Goal: Transaction & Acquisition: Download file/media

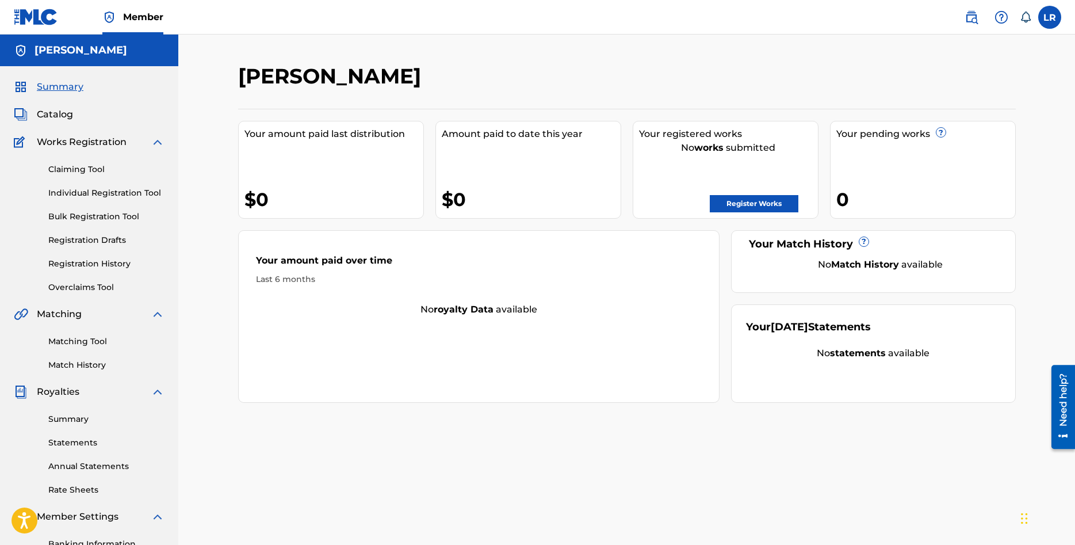
click at [78, 486] on link "Rate Sheets" at bounding box center [106, 490] width 116 height 12
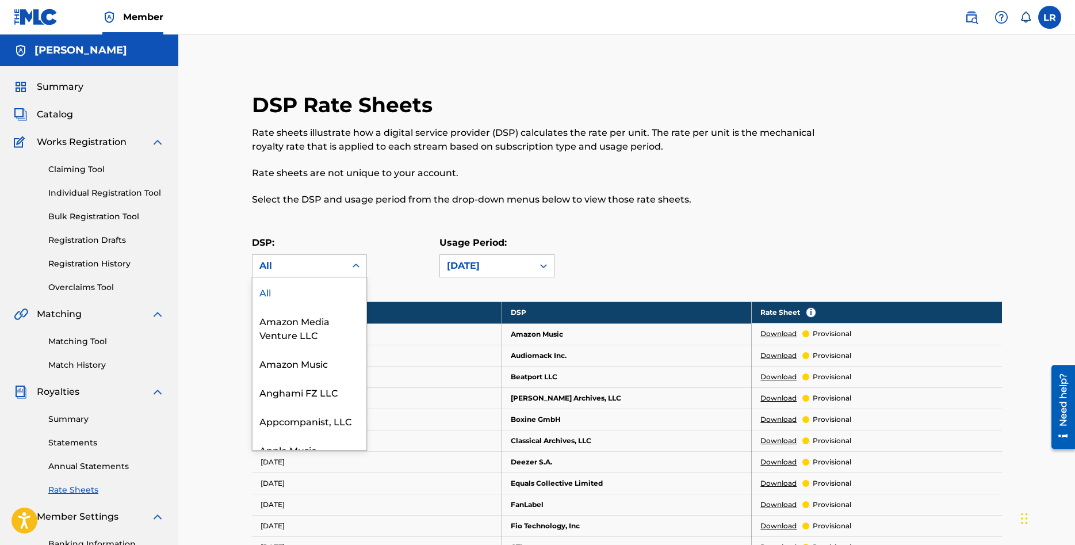
click at [330, 266] on div "All" at bounding box center [298, 266] width 79 height 14
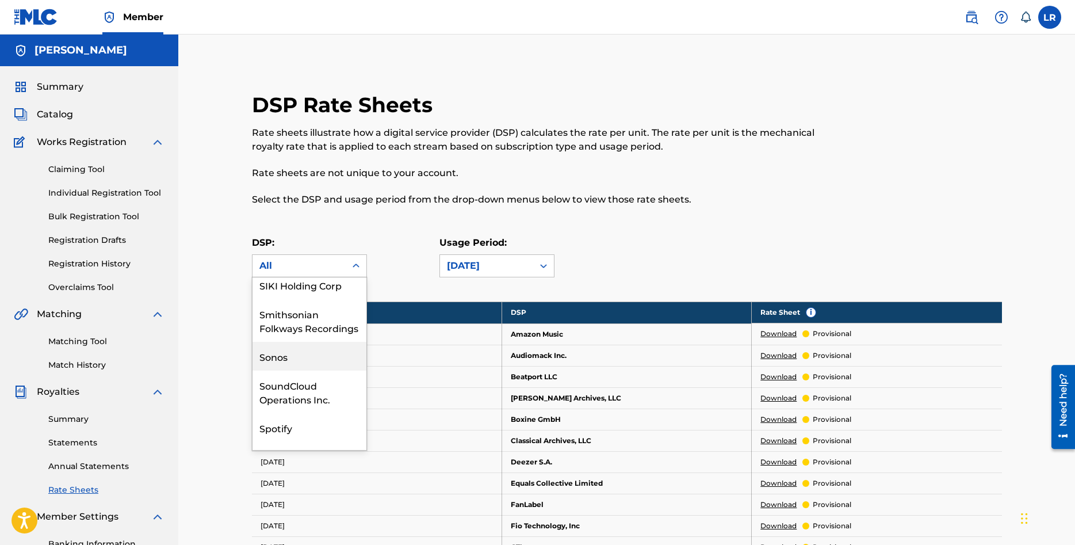
scroll to position [1902, 0]
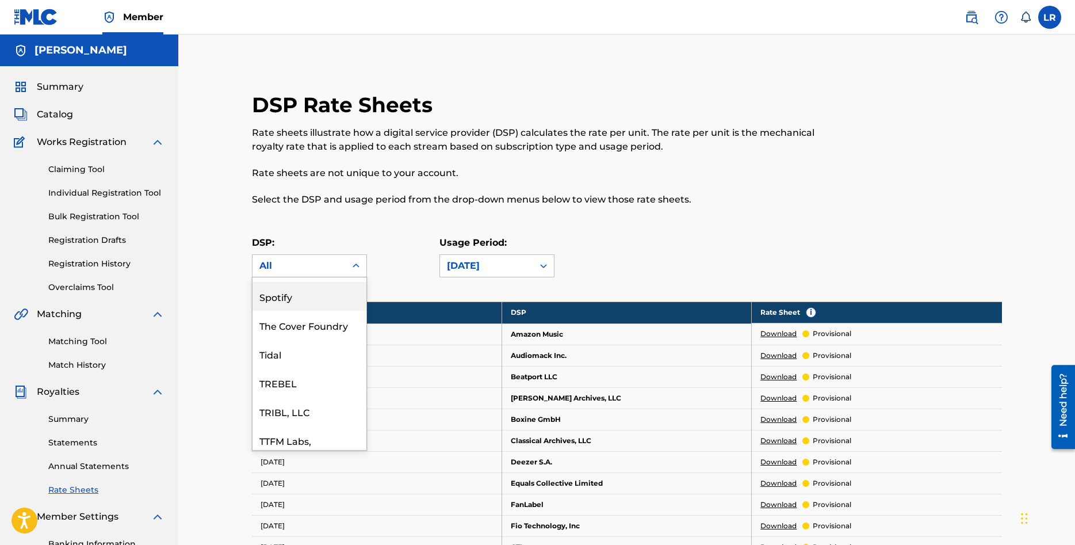
click at [284, 306] on div "Spotify" at bounding box center [310, 296] width 114 height 29
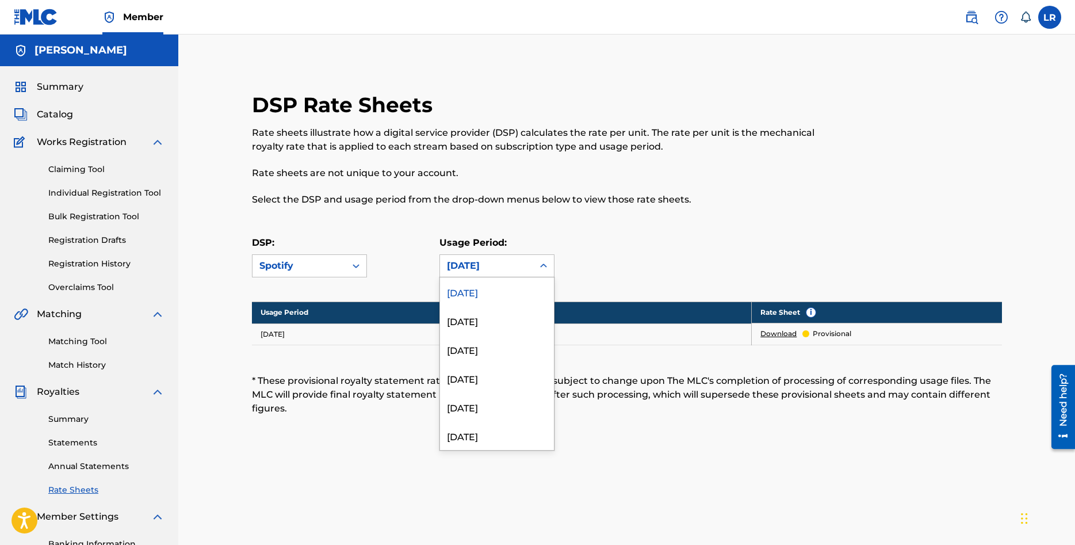
click at [519, 265] on div "[DATE]" at bounding box center [486, 266] width 79 height 14
click at [748, 391] on div "* These provisional royalty statement rate calculation sheets are subject to ch…" at bounding box center [627, 394] width 750 height 41
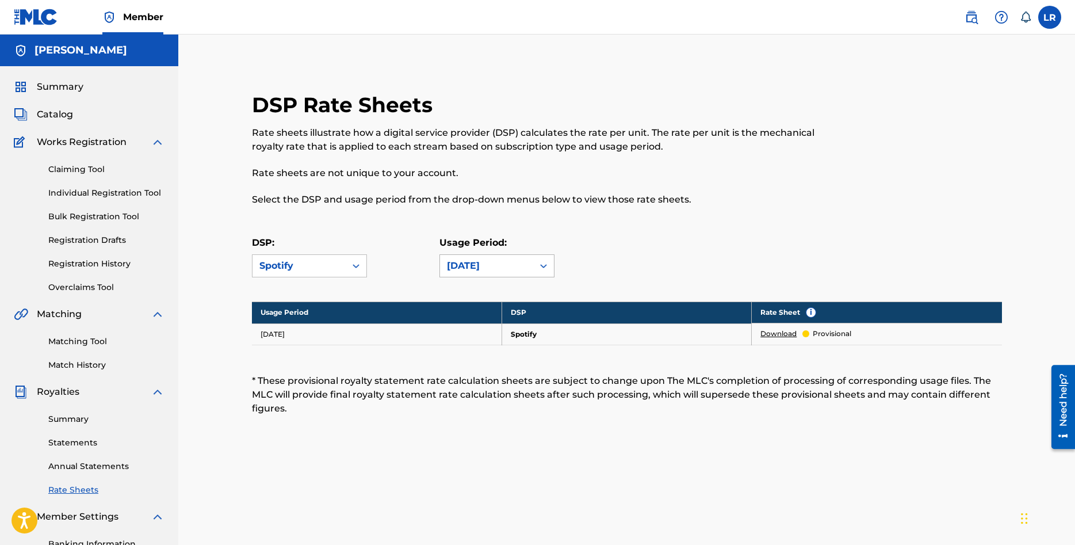
click at [533, 270] on div "[DATE]" at bounding box center [496, 265] width 115 height 23
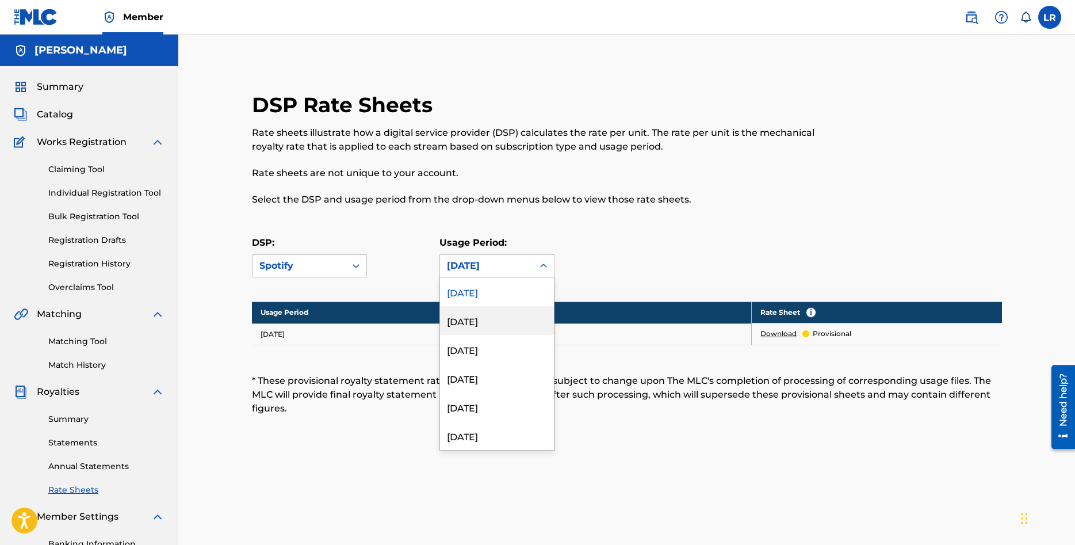
click at [490, 318] on div "[DATE]" at bounding box center [497, 320] width 114 height 29
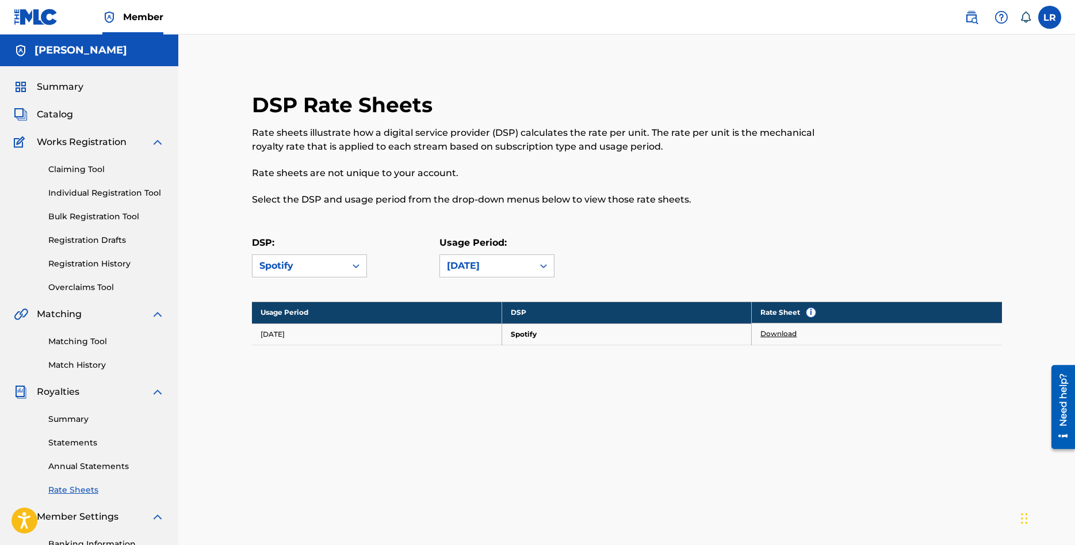
click at [783, 333] on link "Download" at bounding box center [778, 333] width 36 height 10
click at [112, 466] on link "Annual Statements" at bounding box center [106, 466] width 116 height 12
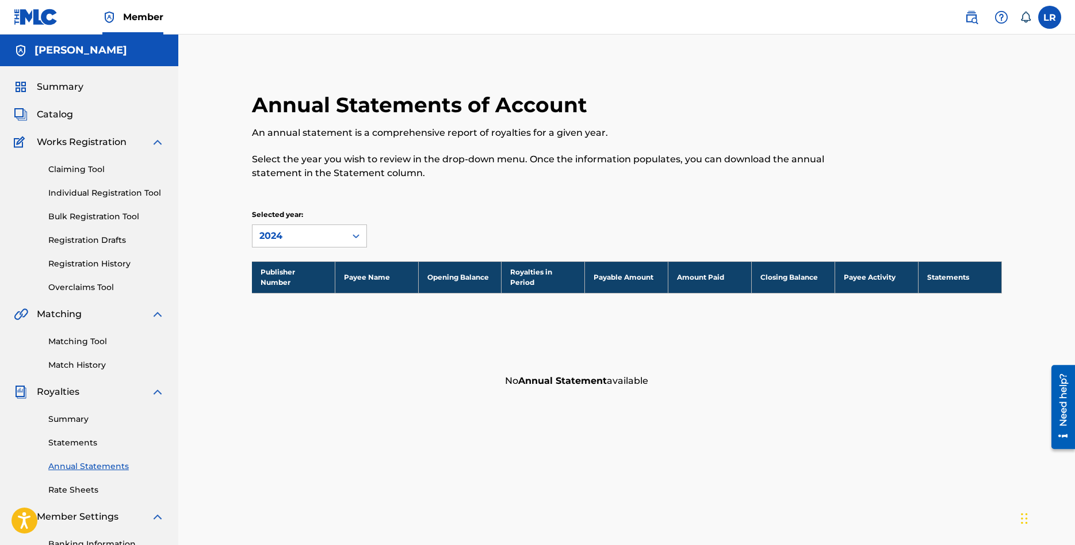
click at [75, 441] on link "Statements" at bounding box center [106, 443] width 116 height 12
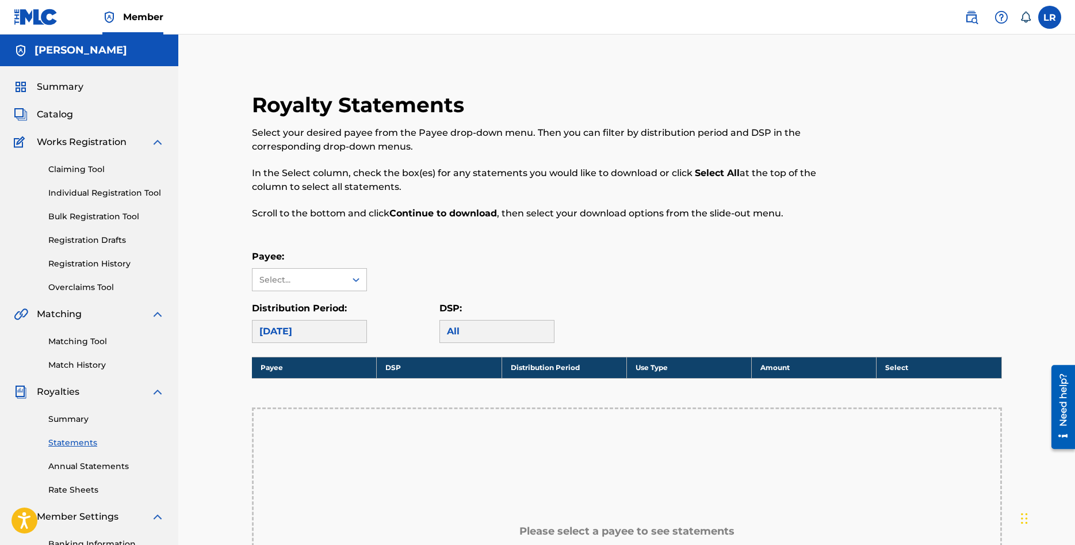
click at [81, 416] on link "Summary" at bounding box center [106, 419] width 116 height 12
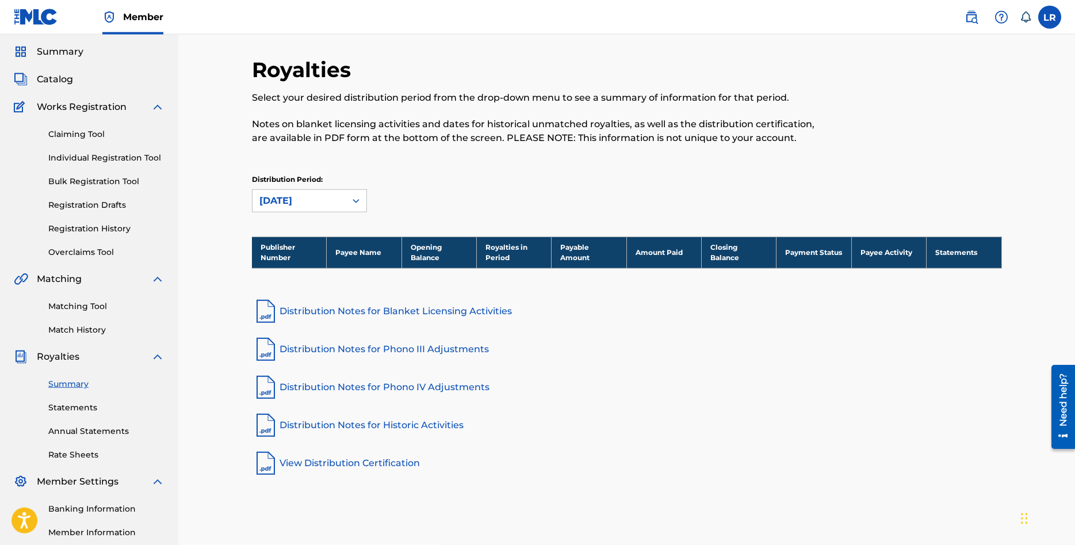
scroll to position [59, 0]
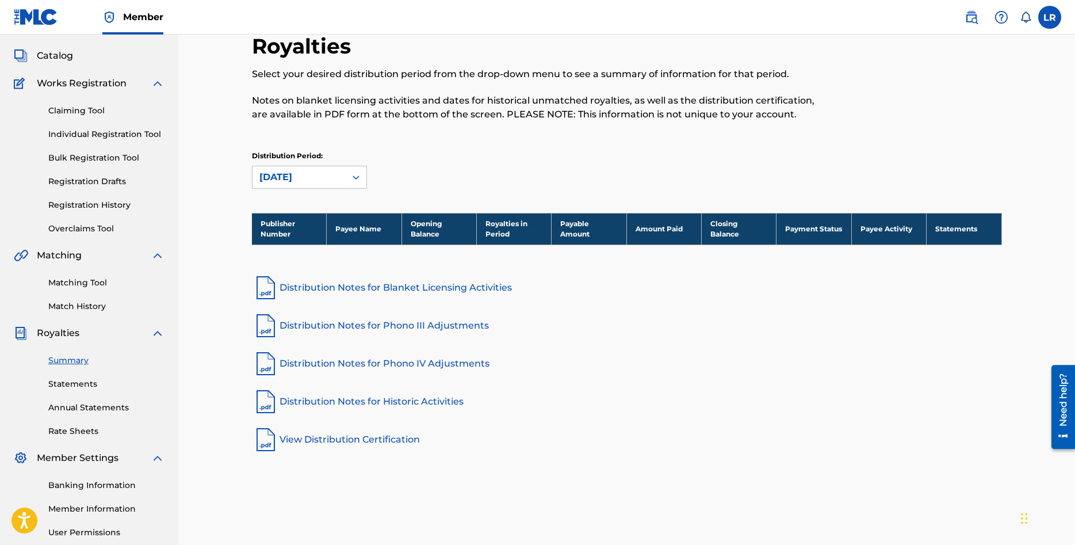
click at [74, 434] on link "Rate Sheets" at bounding box center [106, 431] width 116 height 12
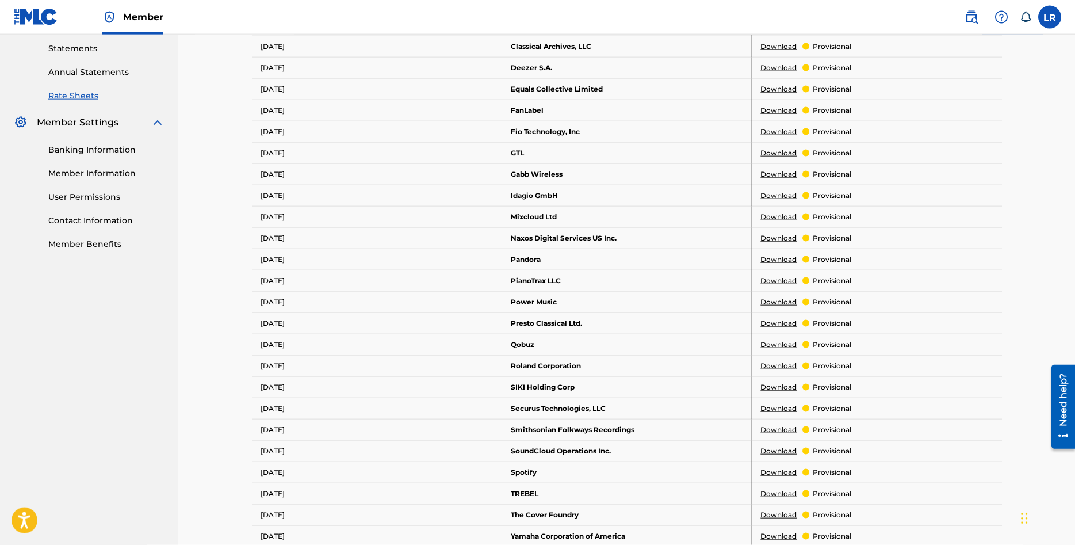
scroll to position [584, 0]
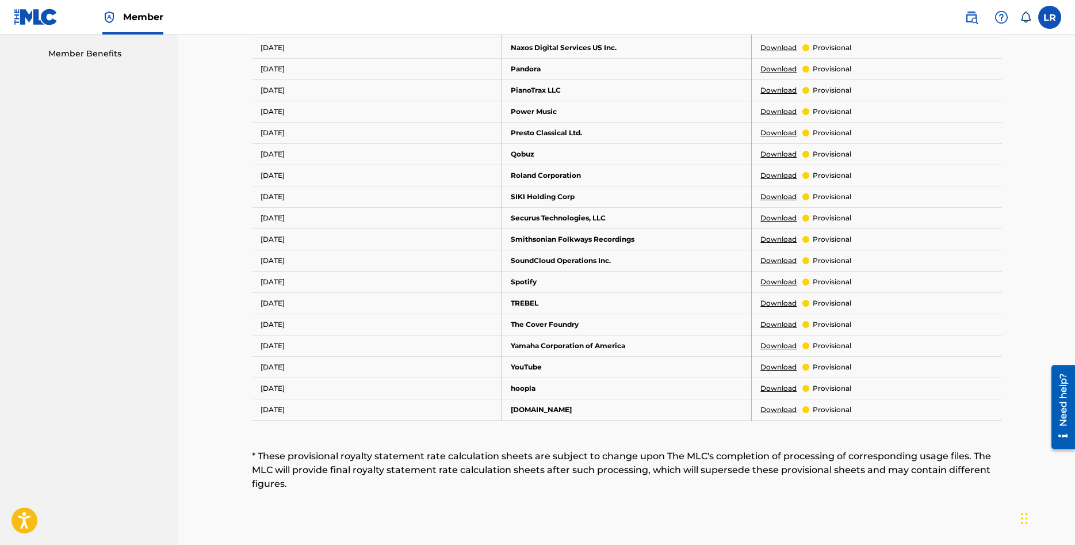
click at [775, 278] on link "Download" at bounding box center [778, 282] width 36 height 10
